Goal: Navigation & Orientation: Understand site structure

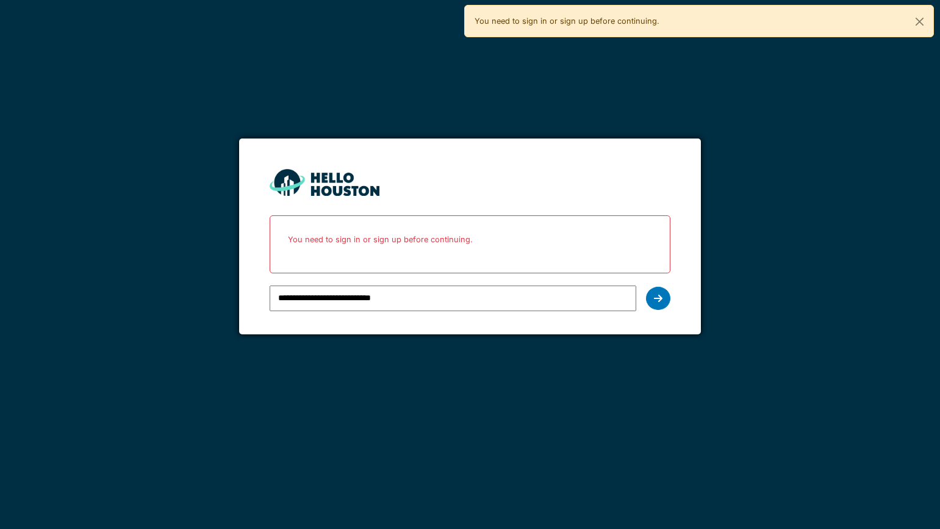
click at [654, 293] on icon at bounding box center [658, 298] width 9 height 10
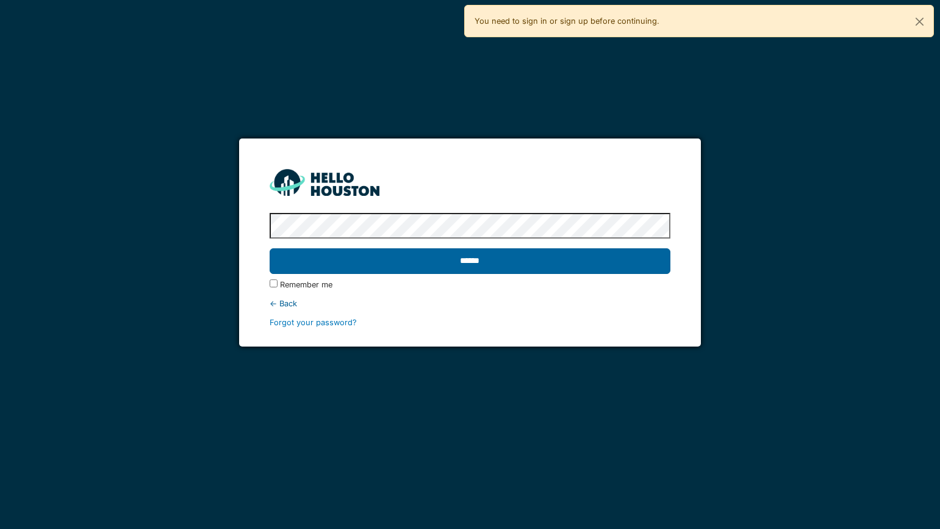
click at [443, 262] on input "******" at bounding box center [469, 261] width 401 height 26
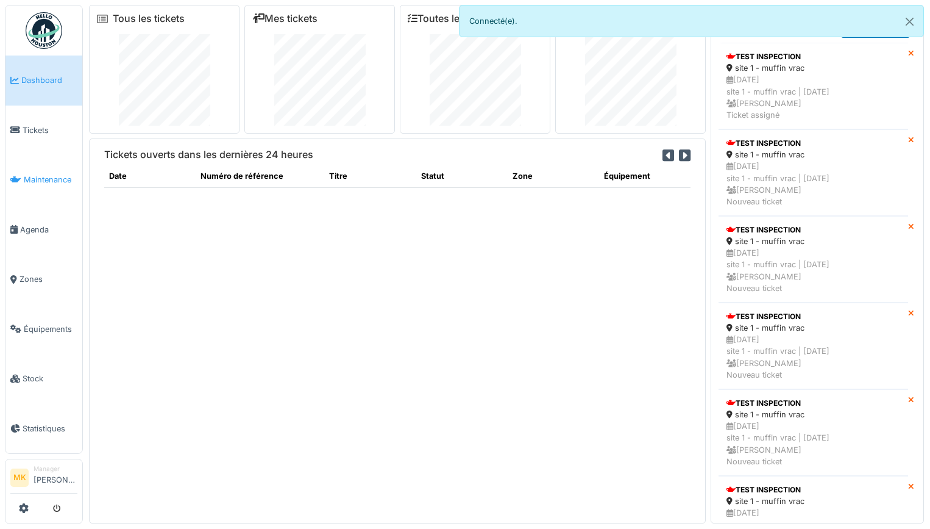
click at [50, 174] on span "Maintenance" at bounding box center [51, 180] width 54 height 12
click at [60, 310] on link "Équipements" at bounding box center [43, 329] width 77 height 50
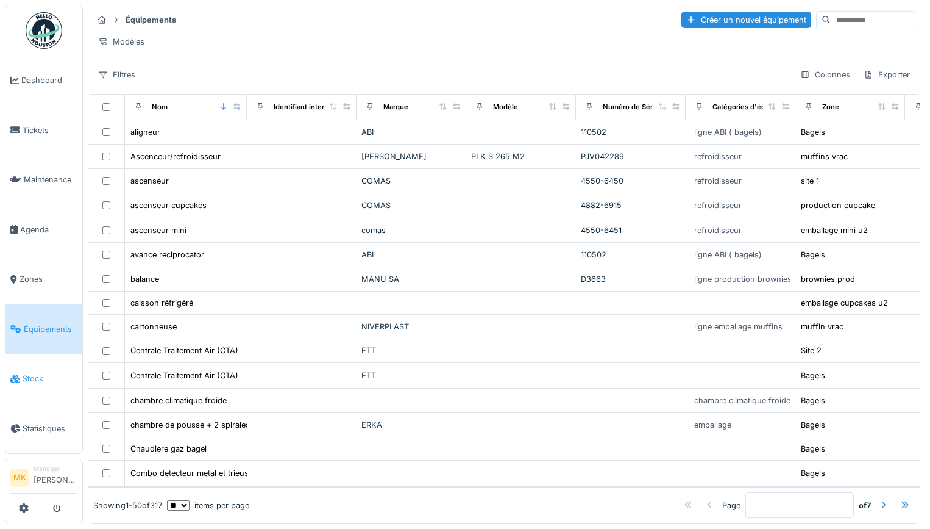
click at [30, 373] on span "Stock" at bounding box center [50, 379] width 55 height 12
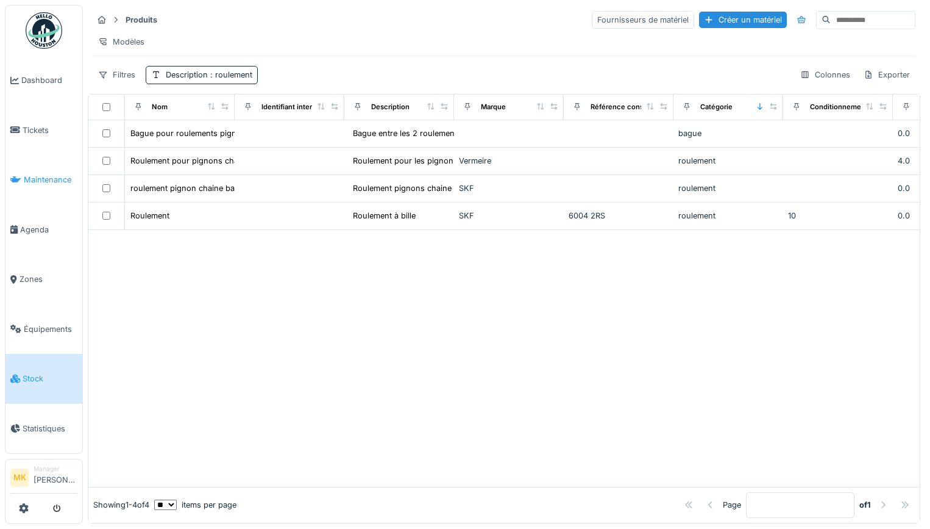
click at [55, 174] on span "Maintenance" at bounding box center [51, 180] width 54 height 12
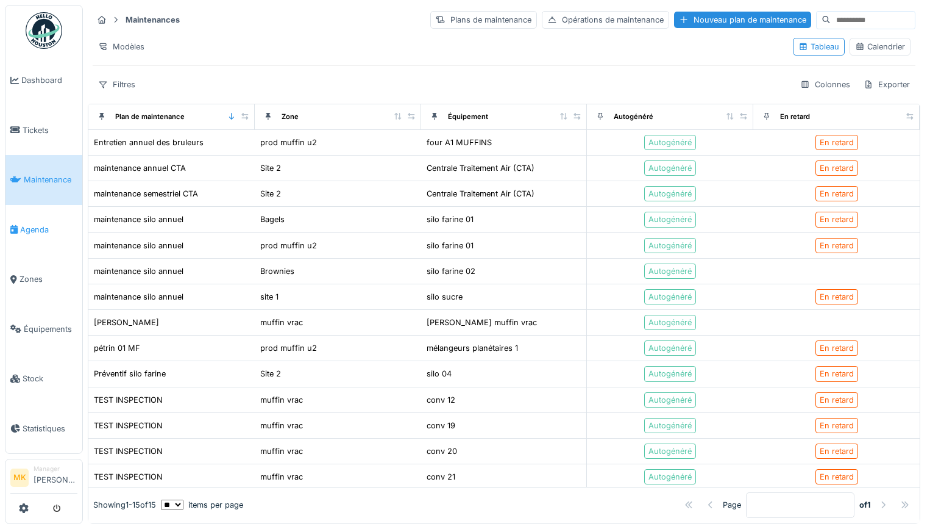
click at [31, 227] on span "Agenda" at bounding box center [48, 230] width 57 height 12
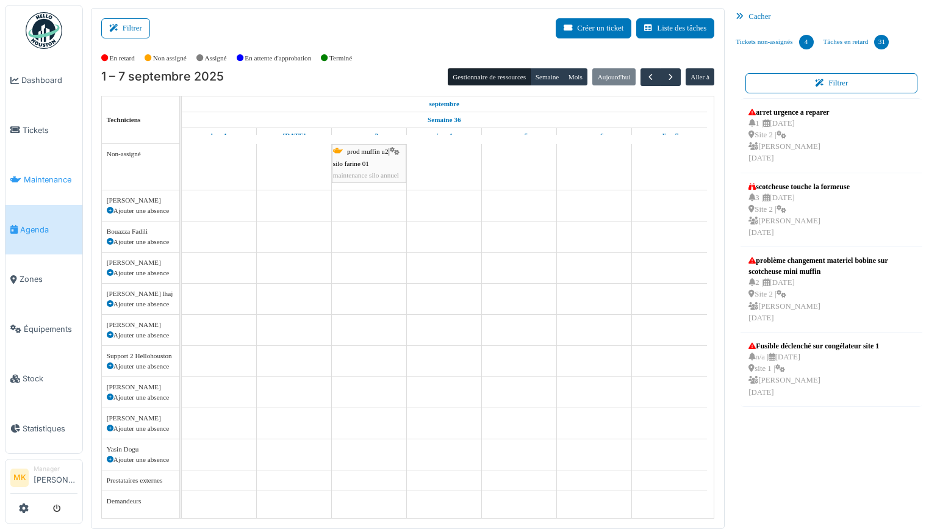
click at [37, 178] on span "Maintenance" at bounding box center [51, 180] width 54 height 12
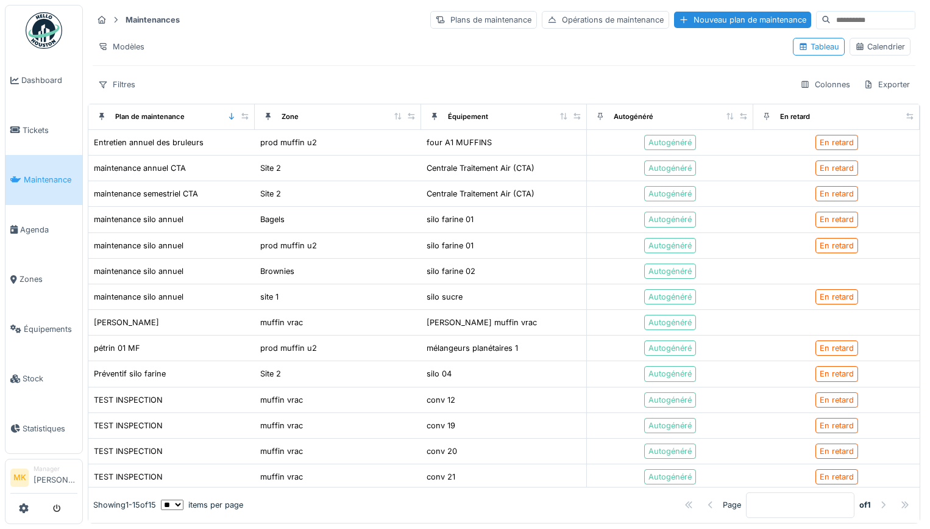
click at [53, 480] on li "Manager Mounir Kjallouch" at bounding box center [56, 477] width 44 height 26
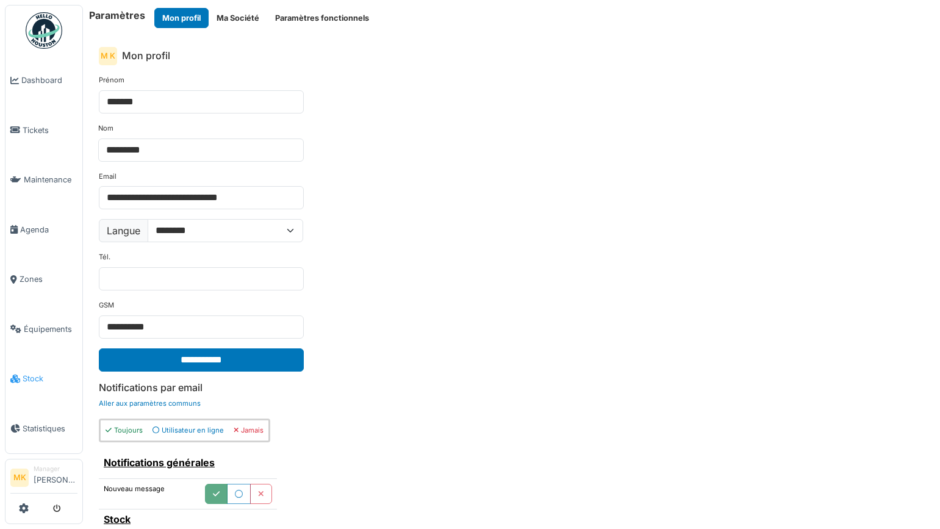
click at [31, 373] on span "Stock" at bounding box center [50, 379] width 55 height 12
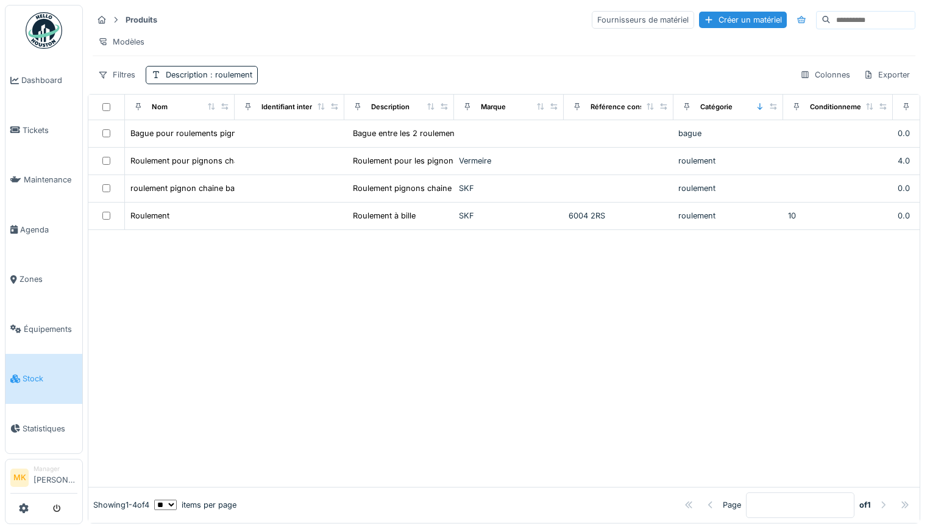
click at [879, 499] on div at bounding box center [884, 505] width 10 height 12
